Goal: Information Seeking & Learning: Learn about a topic

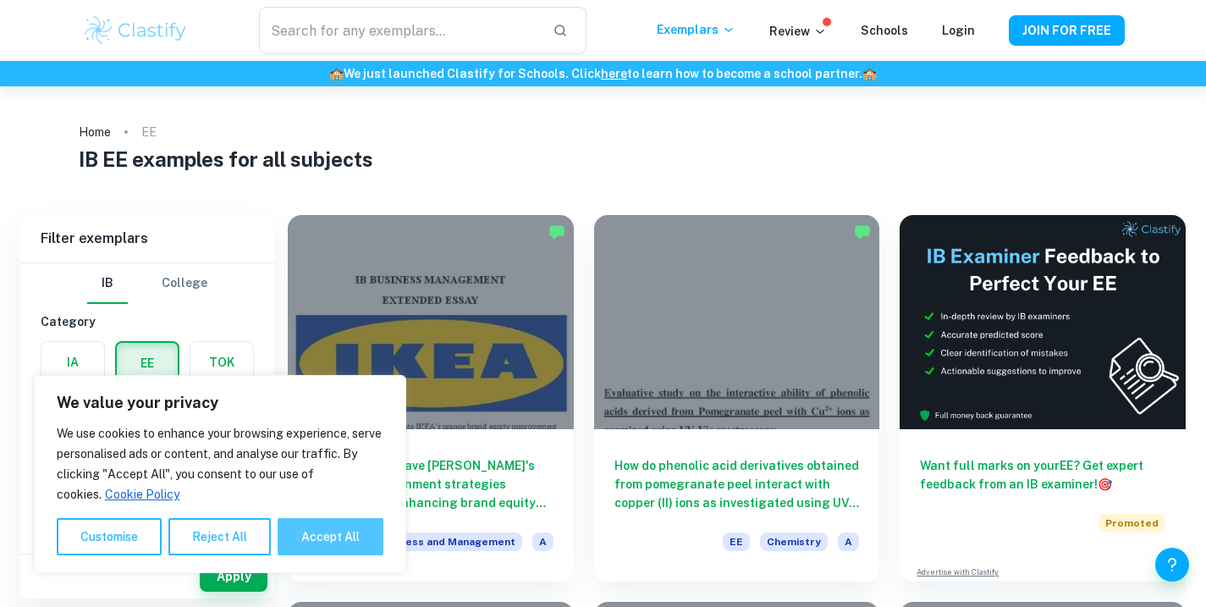
click at [336, 541] on button "Accept All" at bounding box center [331, 536] width 106 height 37
checkbox input "true"
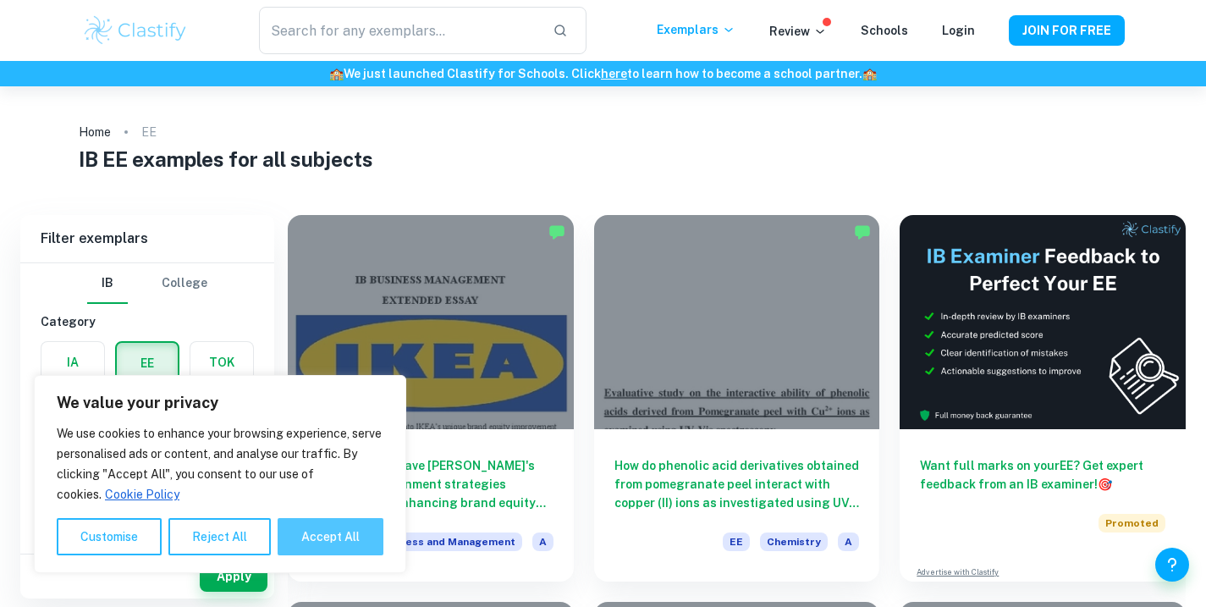
checkbox input "true"
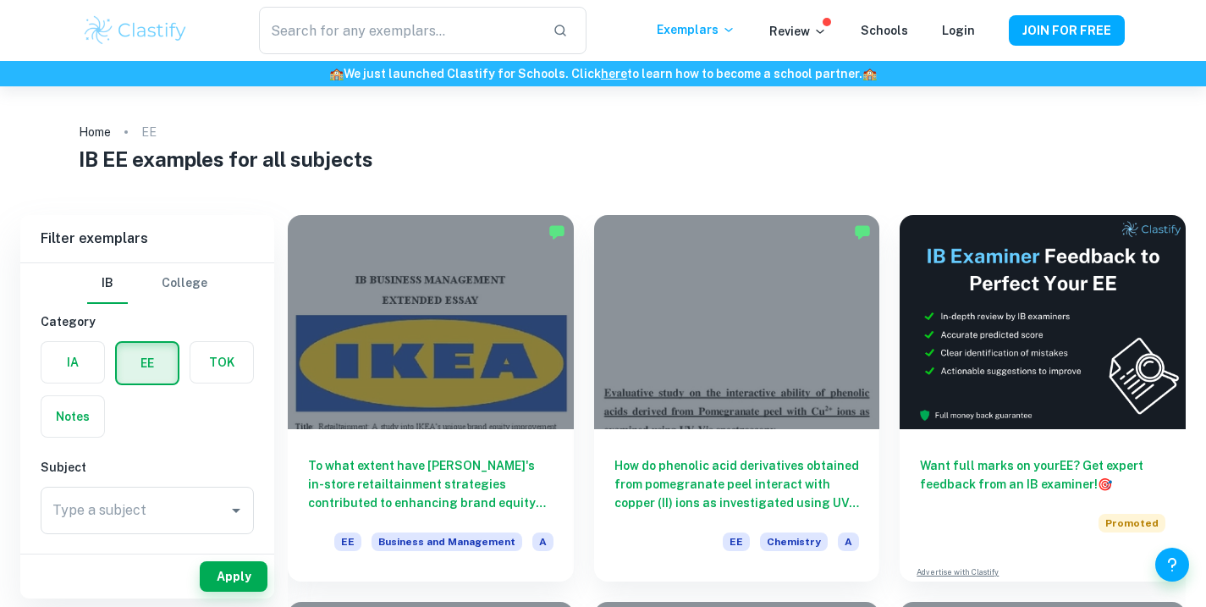
click at [70, 359] on label "button" at bounding box center [72, 362] width 63 height 41
click at [0, 0] on input "radio" at bounding box center [0, 0] width 0 height 0
click at [120, 367] on label "button" at bounding box center [147, 362] width 63 height 41
click at [0, 0] on input "radio" at bounding box center [0, 0] width 0 height 0
click at [119, 511] on input "Type a subject" at bounding box center [134, 510] width 173 height 32
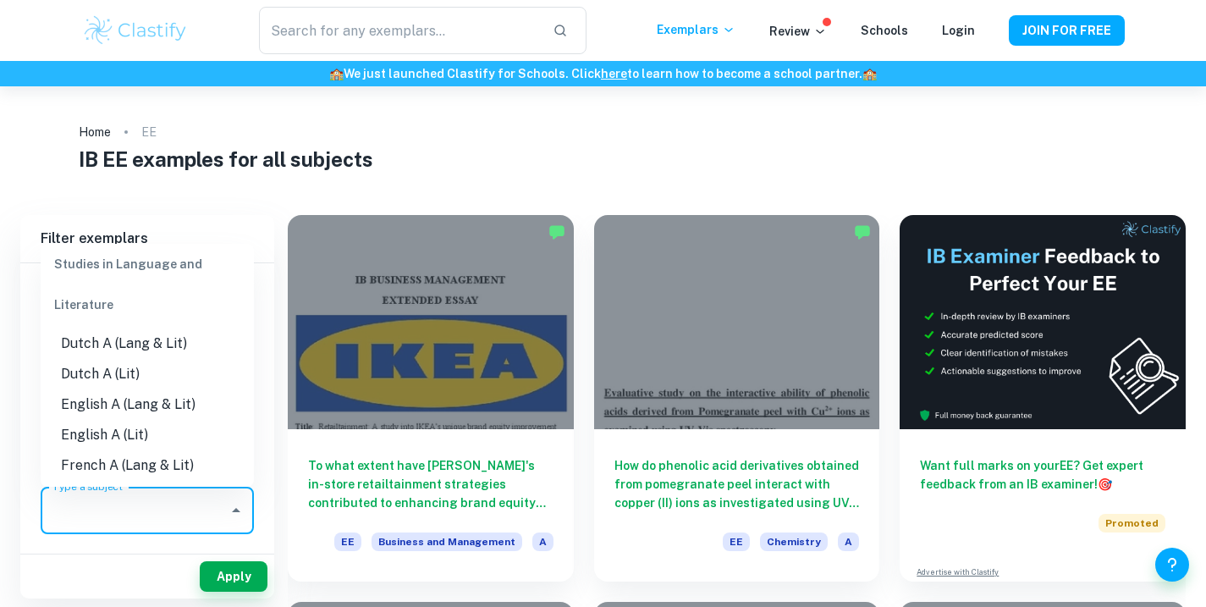
scroll to position [132, 0]
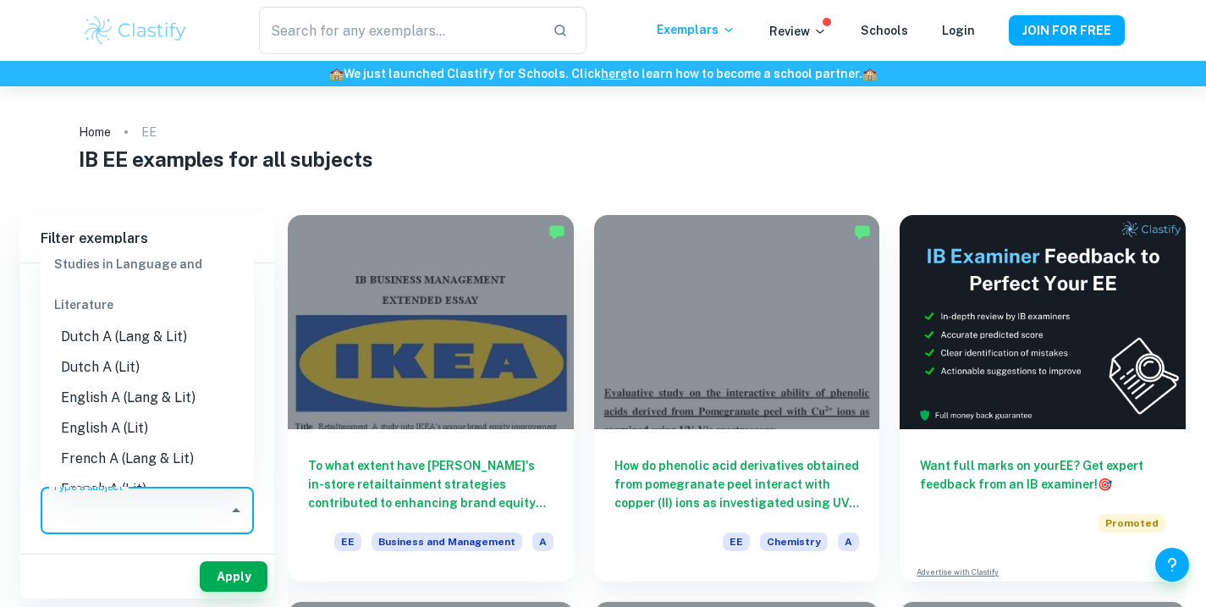
click at [101, 395] on li "English A (Lang & Lit)" at bounding box center [147, 398] width 213 height 30
type input "English A (Lang & Lit)"
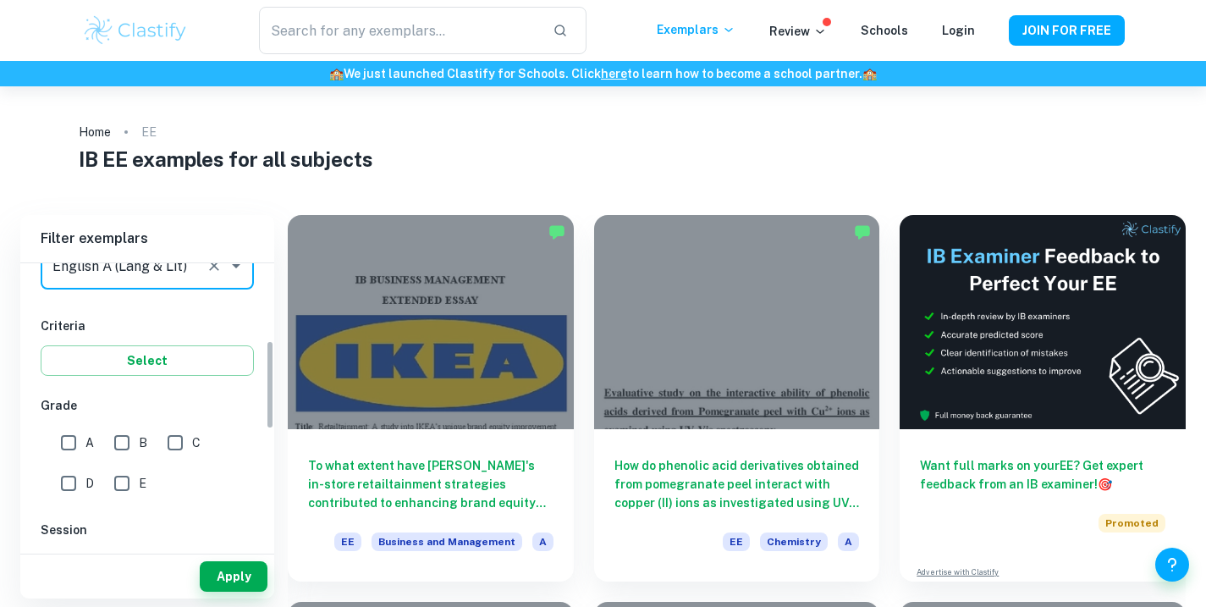
scroll to position [257, 0]
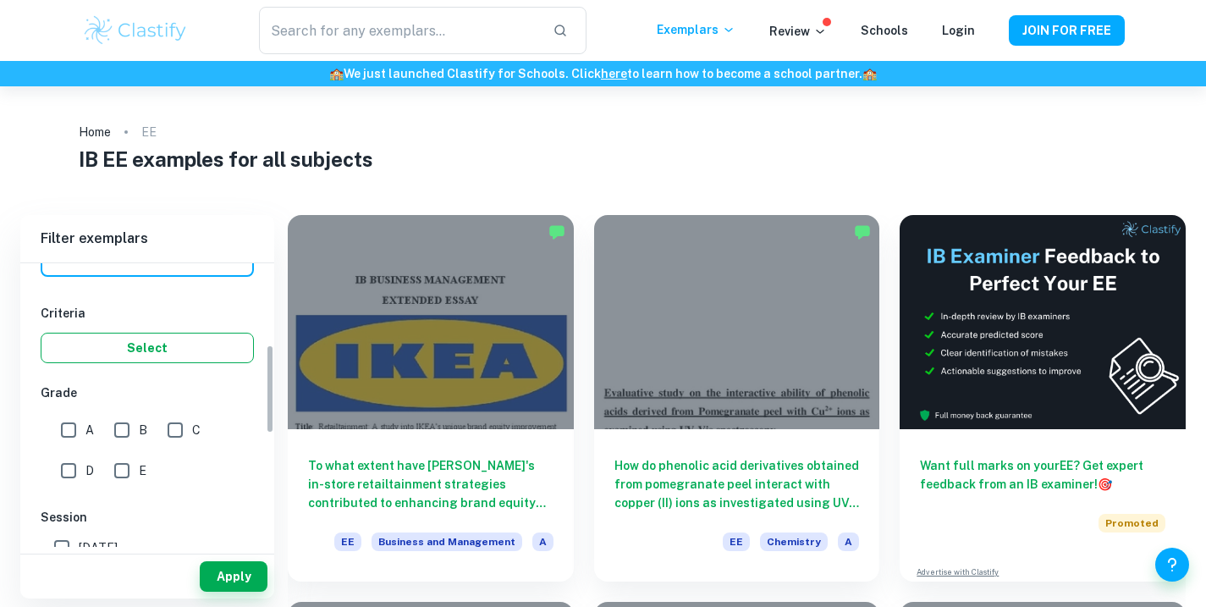
click at [139, 334] on button "Select" at bounding box center [147, 348] width 213 height 30
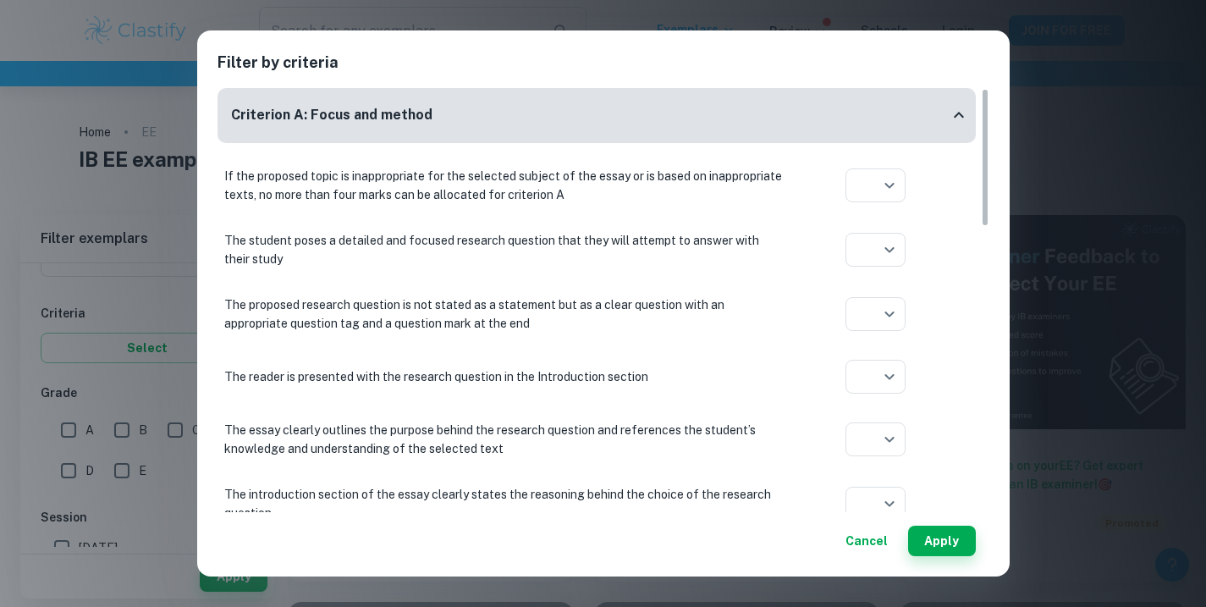
click at [858, 538] on button "Cancel" at bounding box center [867, 541] width 56 height 30
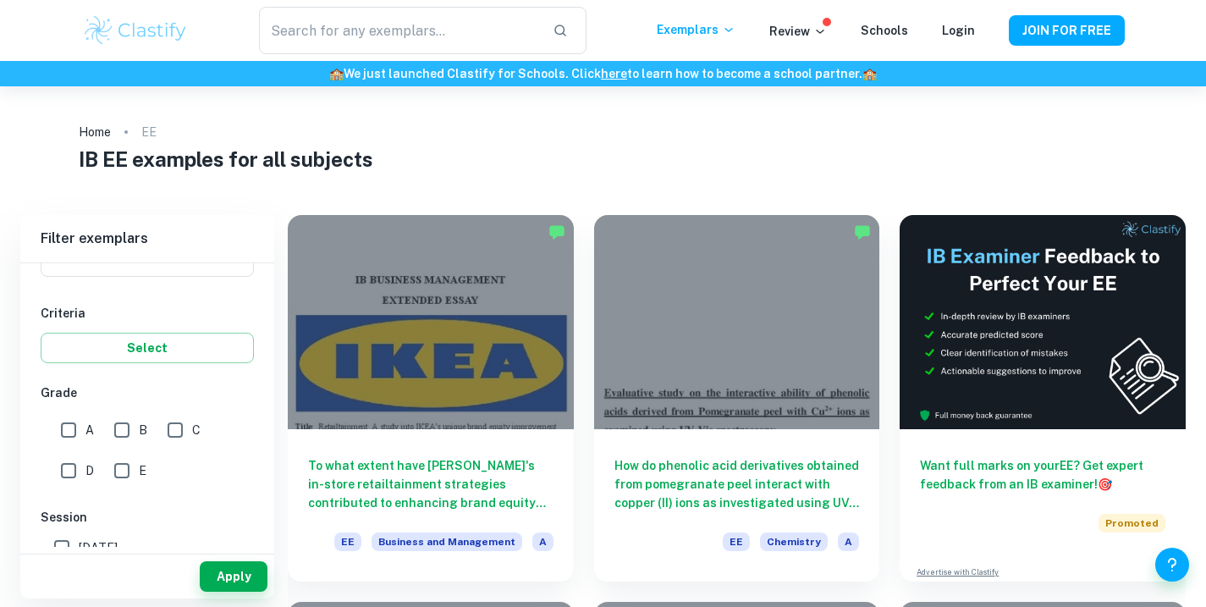
click at [58, 433] on input "A" at bounding box center [69, 430] width 34 height 34
checkbox input "true"
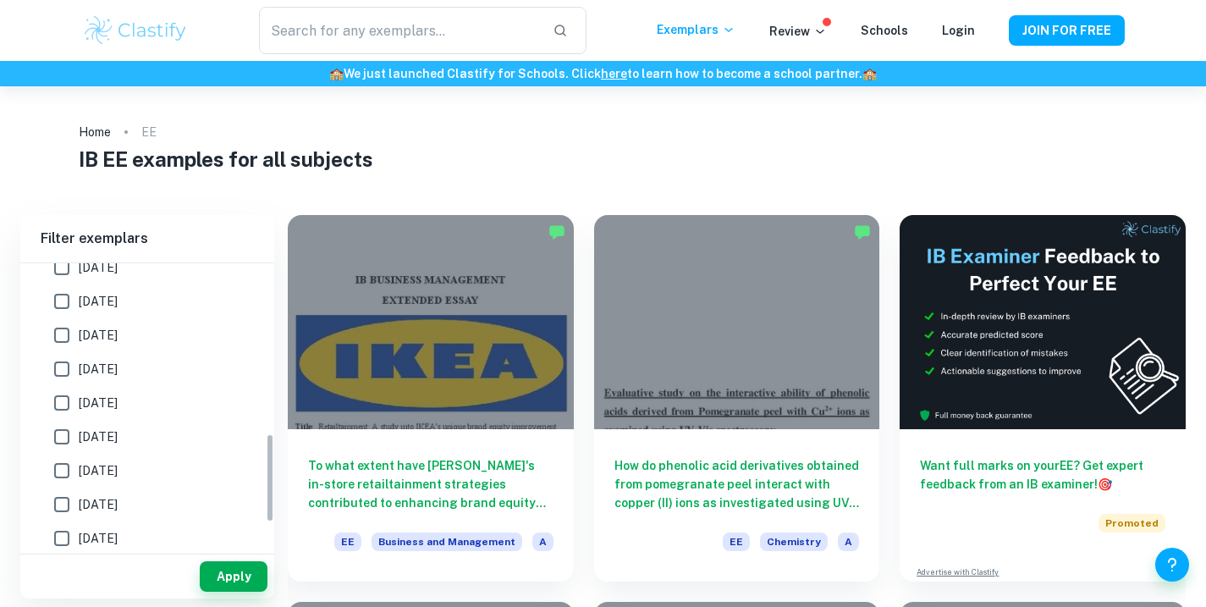
scroll to position [614, 0]
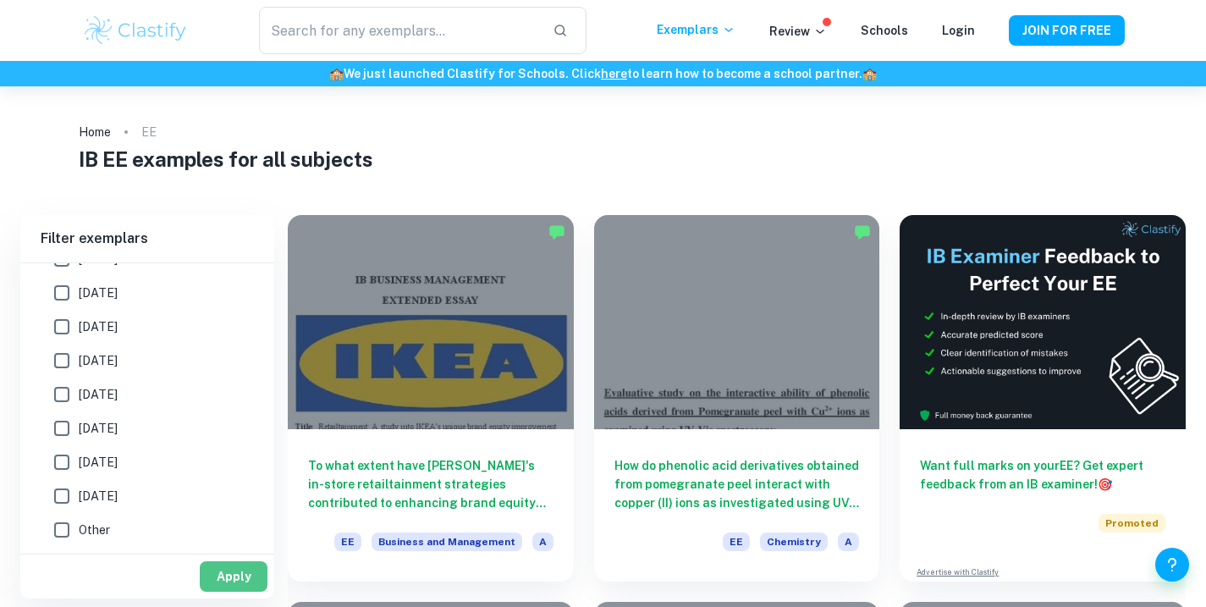
click at [238, 566] on button "Apply" at bounding box center [234, 576] width 68 height 30
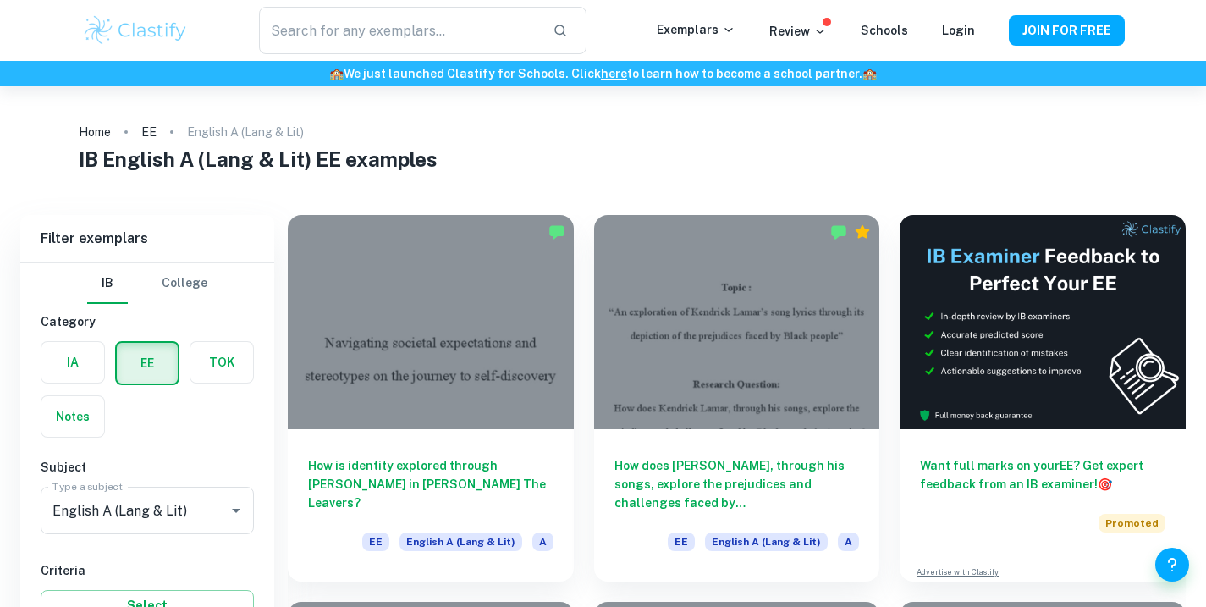
scroll to position [127, 0]
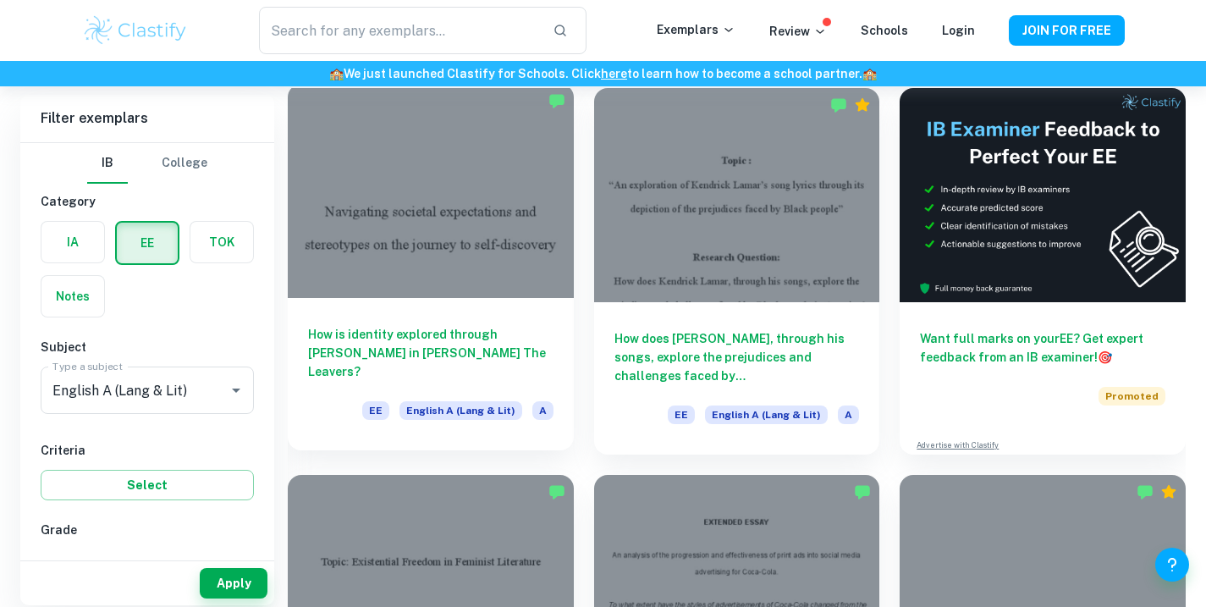
click at [487, 249] on div at bounding box center [431, 191] width 286 height 214
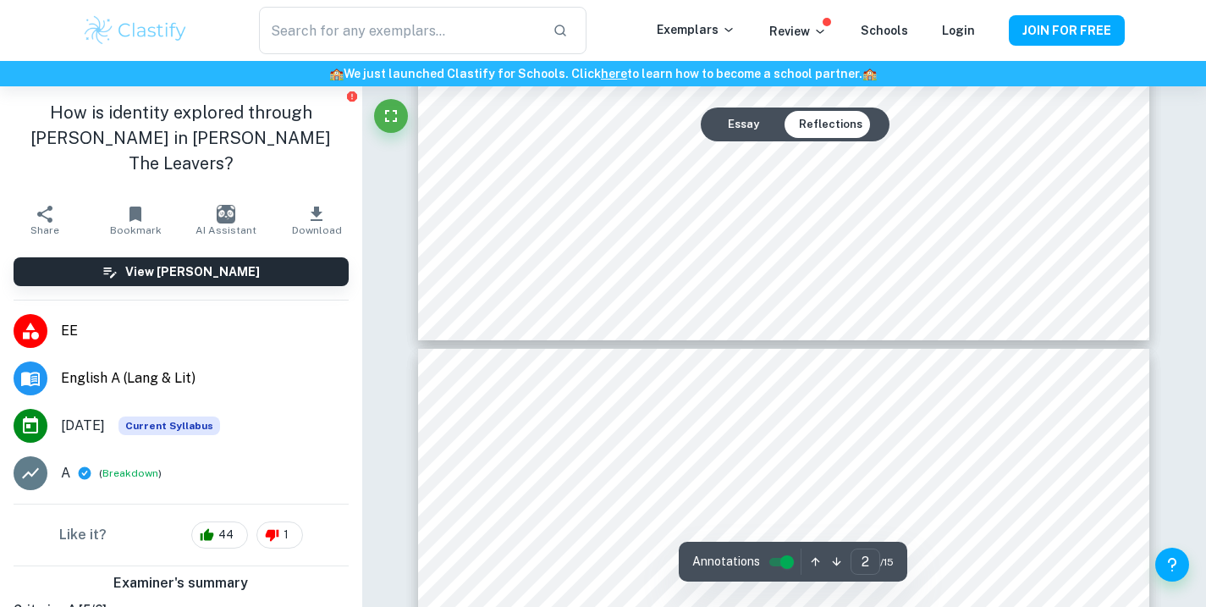
type input "3"
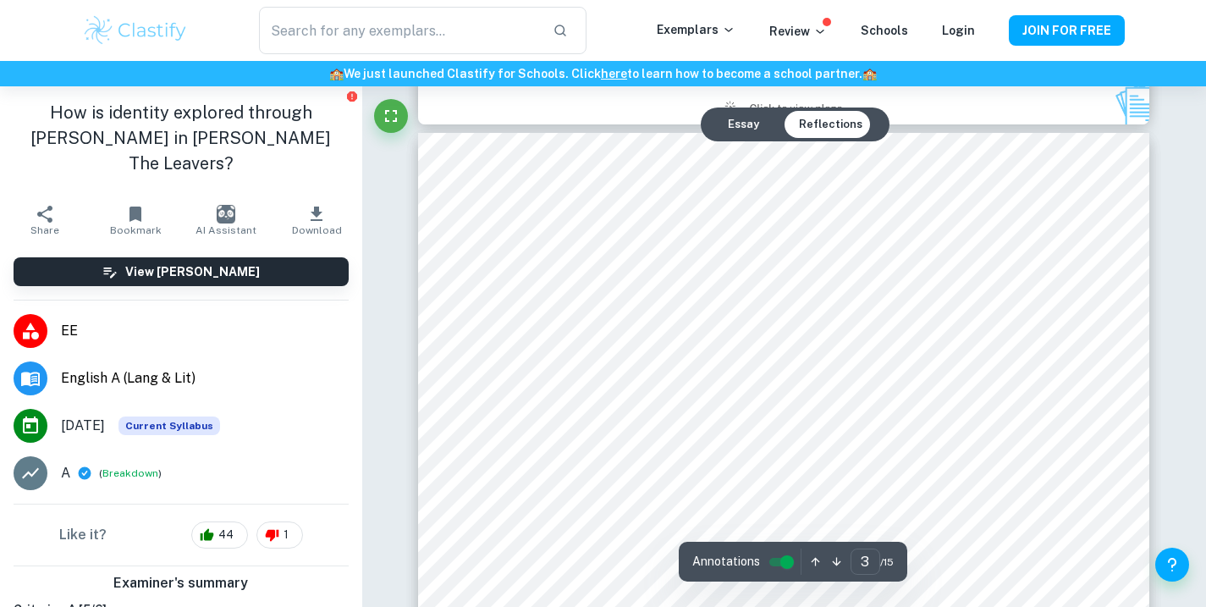
scroll to position [2311, 0]
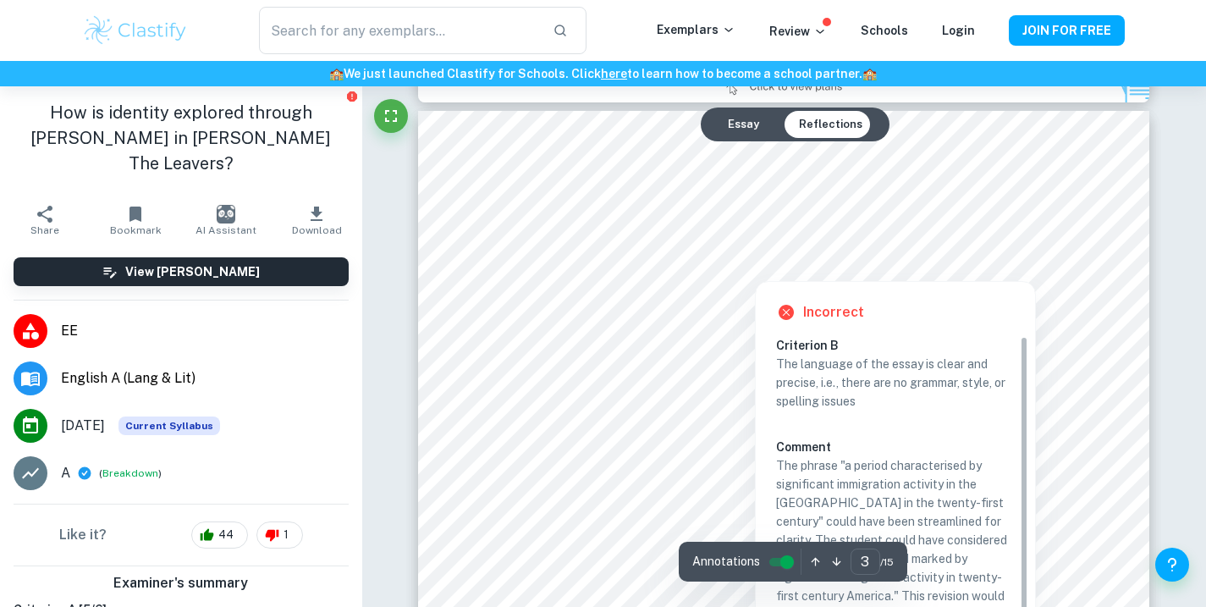
click at [698, 264] on div at bounding box center [755, 261] width 497 height 31
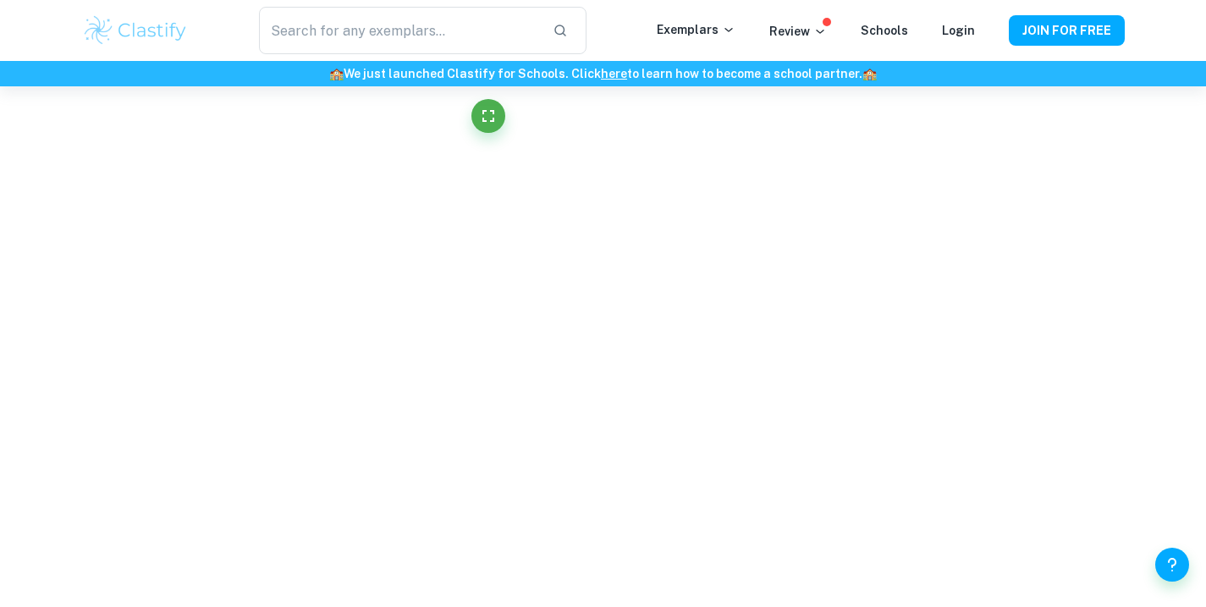
scroll to position [5006, 0]
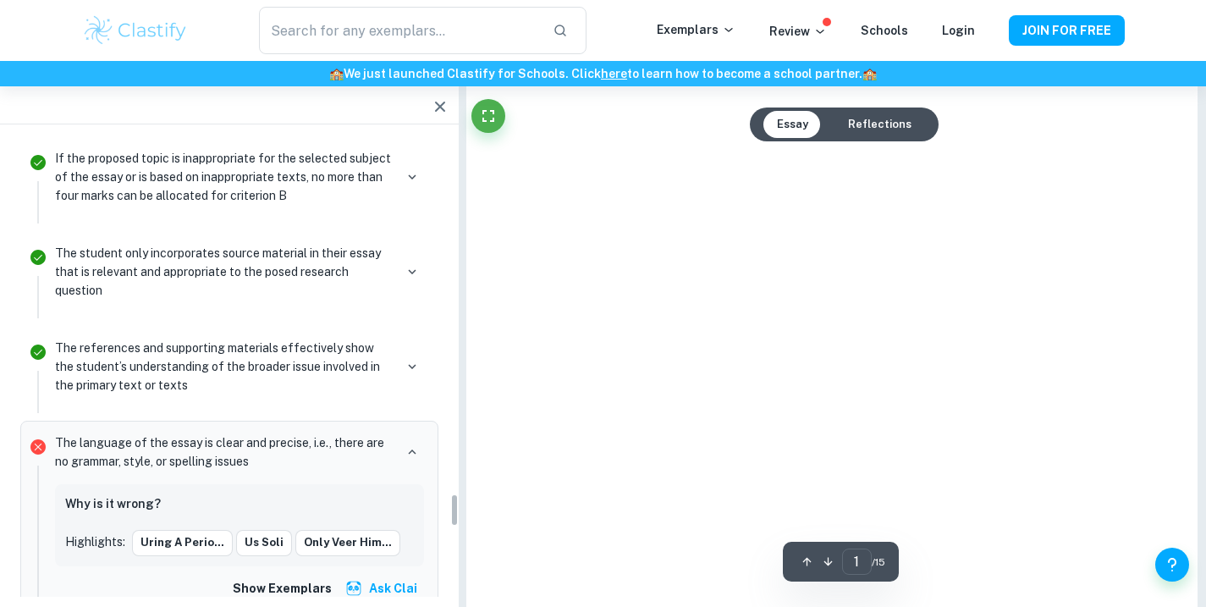
type input "3"
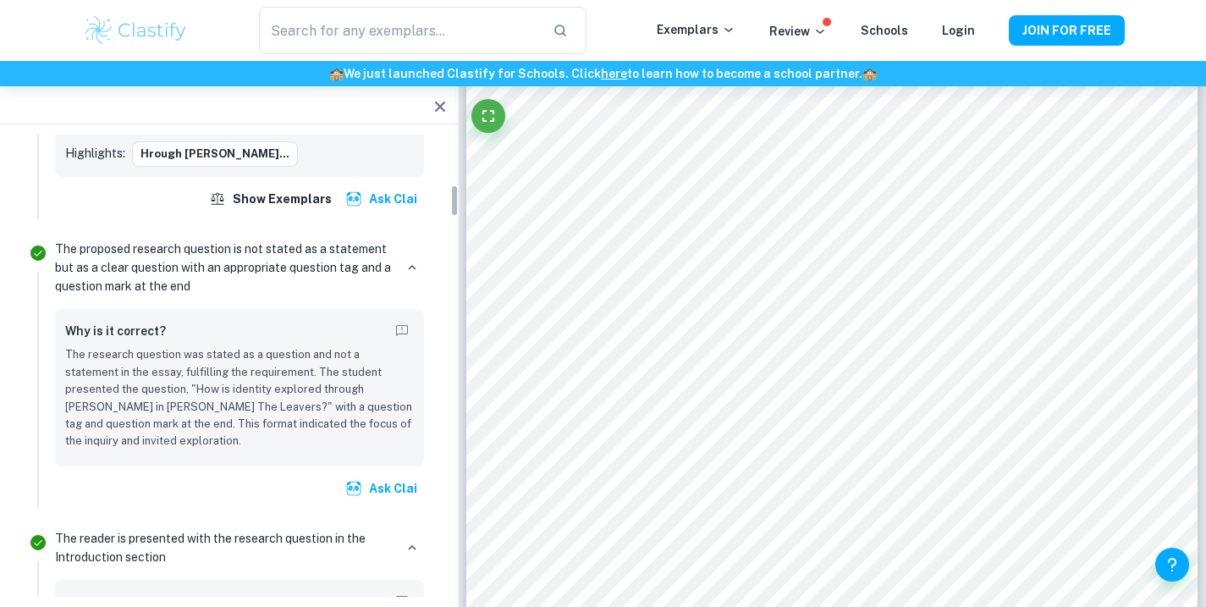
scroll to position [0, 0]
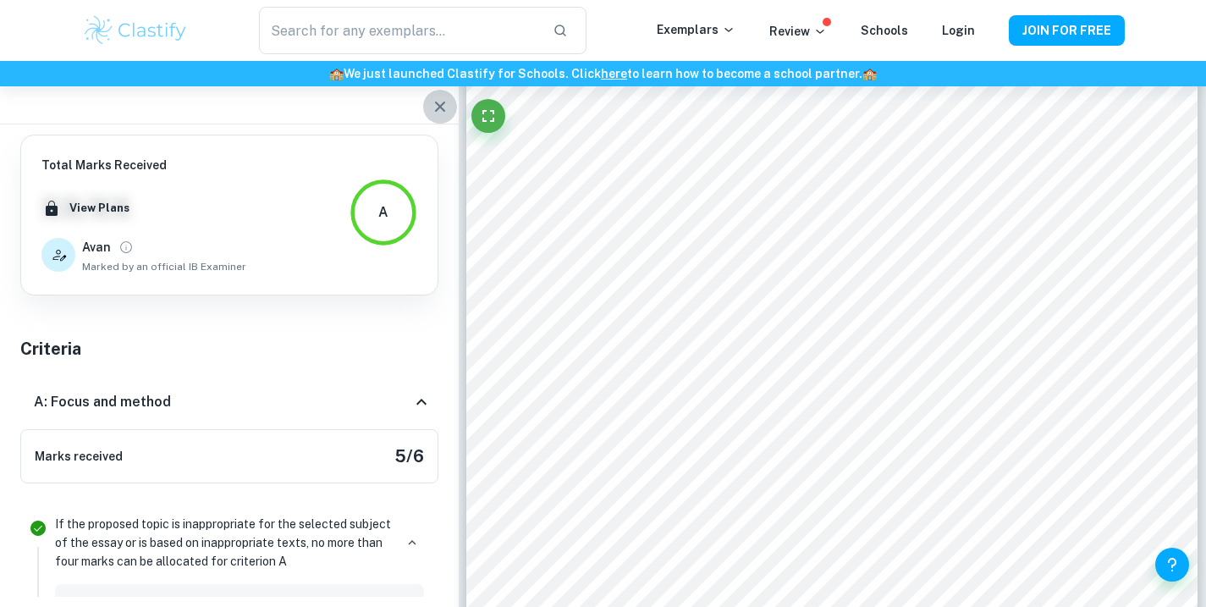
click at [445, 105] on icon "button" at bounding box center [440, 107] width 20 height 20
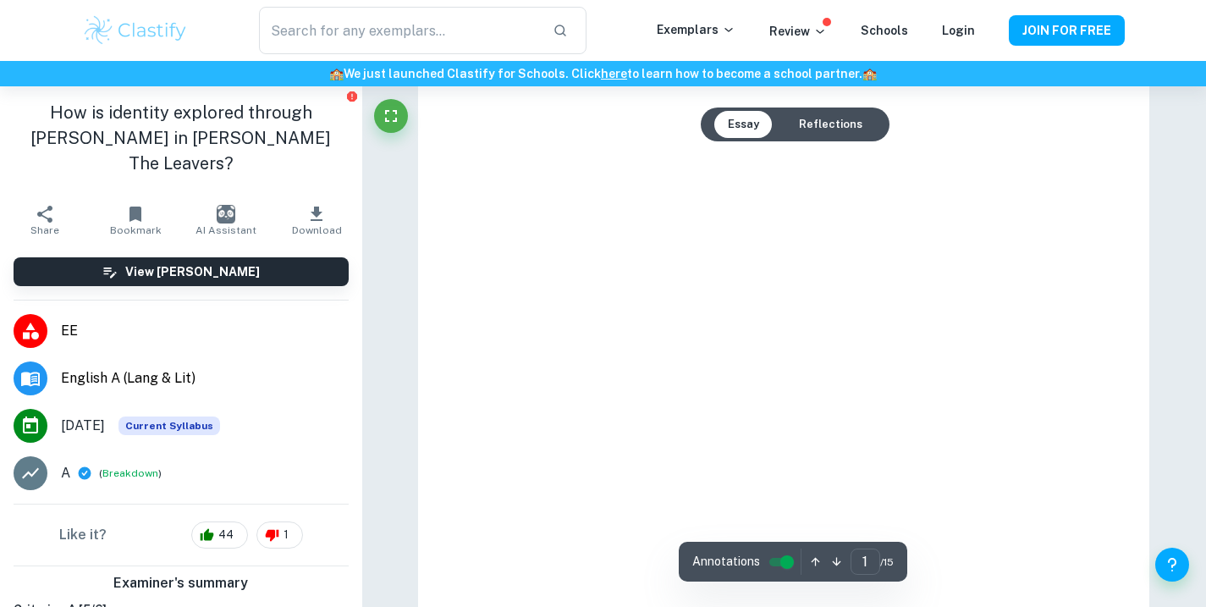
type input "3"
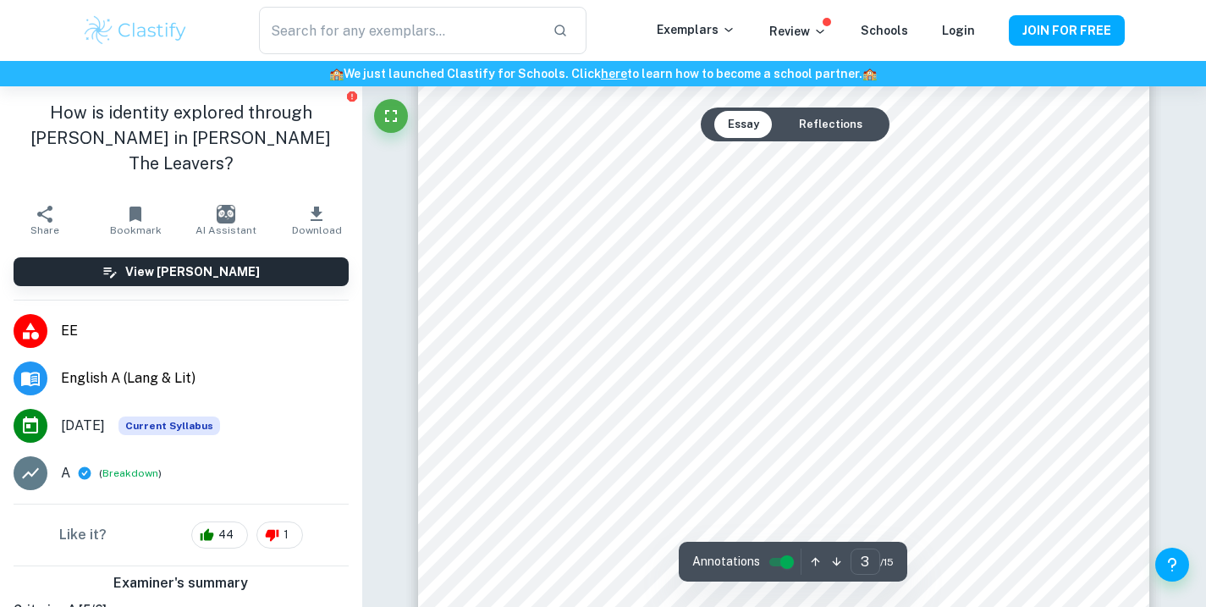
click at [97, 25] on img at bounding box center [136, 31] width 108 height 34
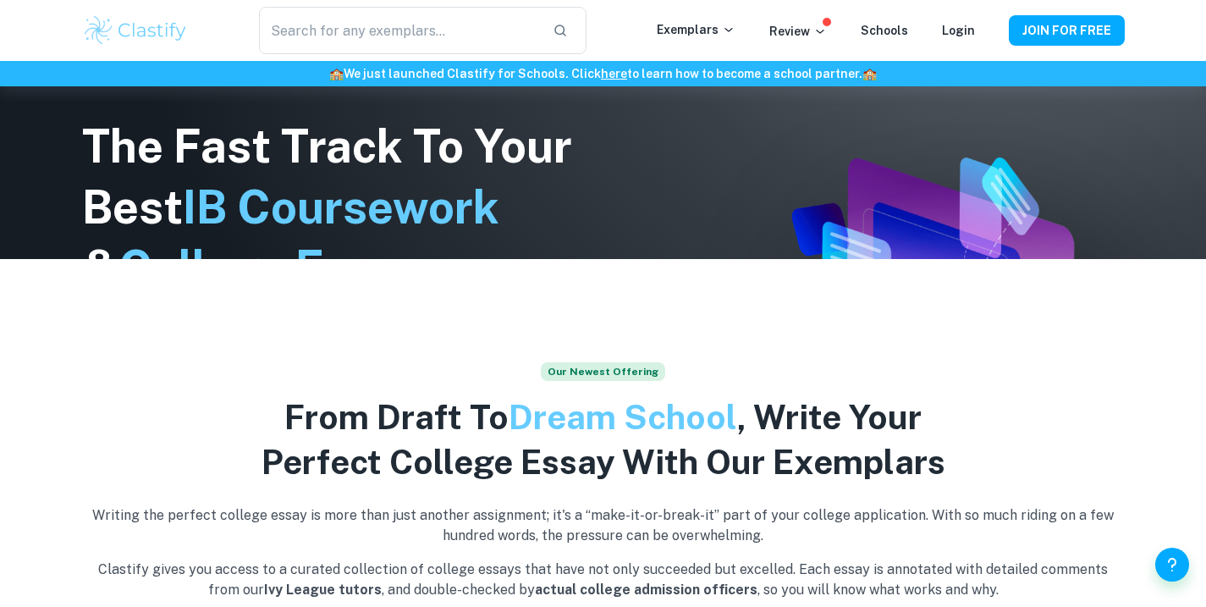
scroll to position [569, 0]
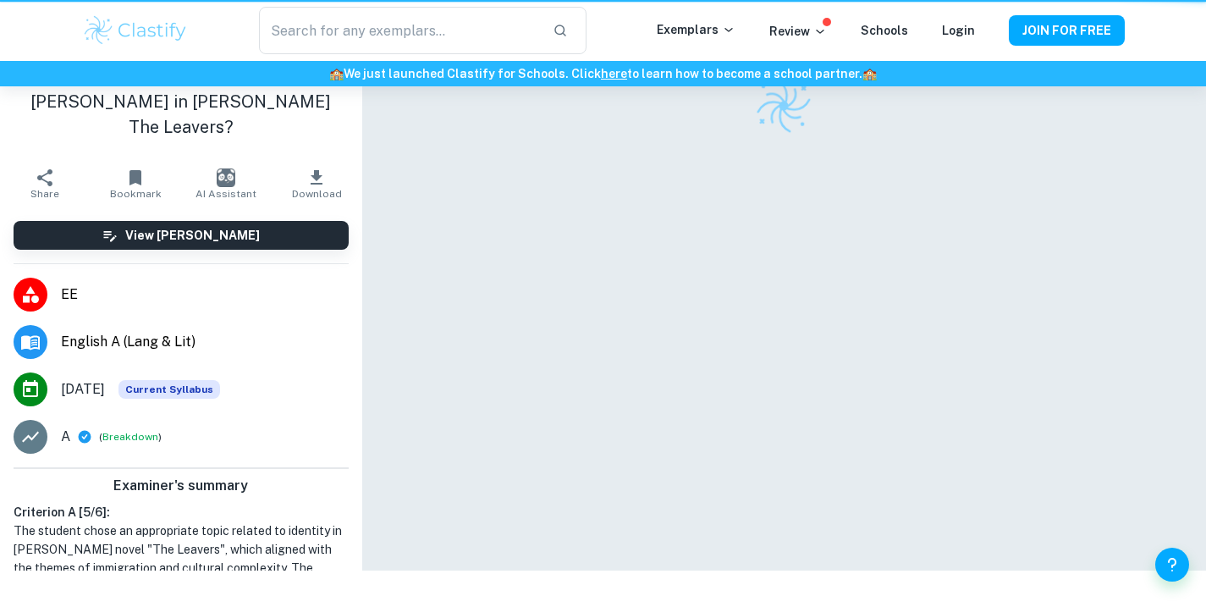
scroll to position [86, 0]
